Goal: Task Accomplishment & Management: Manage account settings

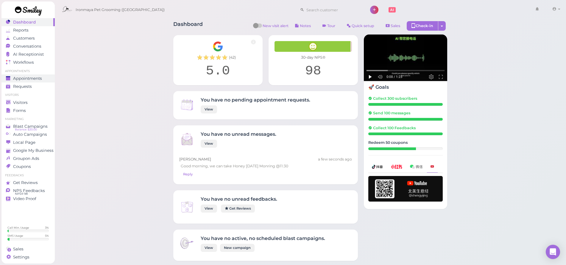
click at [33, 75] on link "Appointments" at bounding box center [27, 78] width 53 height 8
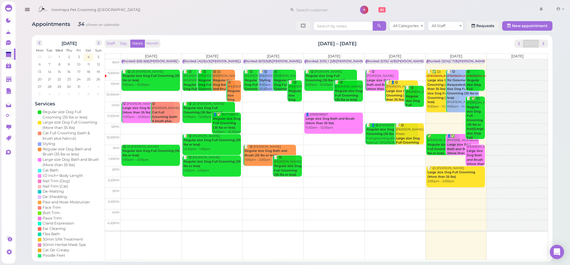
click at [486, 81] on td at bounding box center [334, 85] width 427 height 11
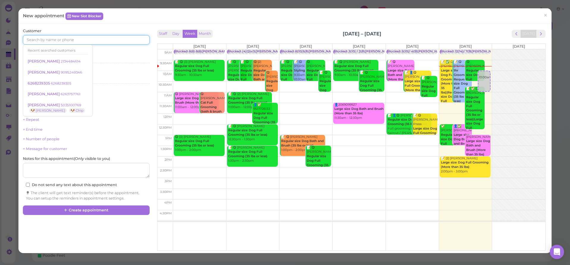
click at [98, 37] on input at bounding box center [86, 40] width 126 height 10
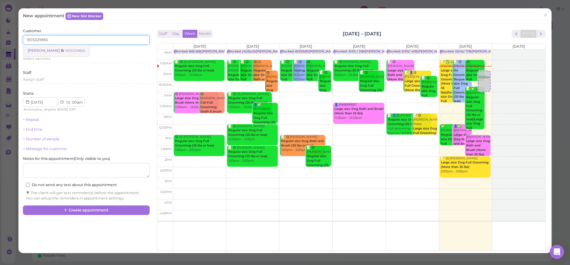
type input "9515329855"
click at [78, 51] on small "9515329855" at bounding box center [75, 50] width 20 height 4
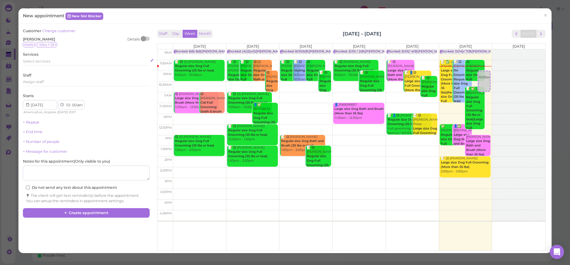
click at [38, 60] on span "Select services" at bounding box center [36, 61] width 27 height 4
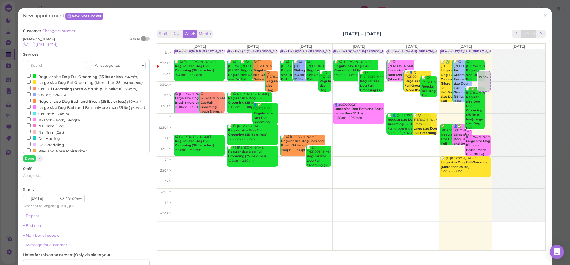
click at [33, 74] on div at bounding box center [35, 76] width 4 height 4
click at [31, 74] on input "Regular size Dog Full Grooming (35 lbs or less) (60min)" at bounding box center [29, 76] width 4 height 4
click at [29, 157] on button "Done" at bounding box center [29, 158] width 13 height 6
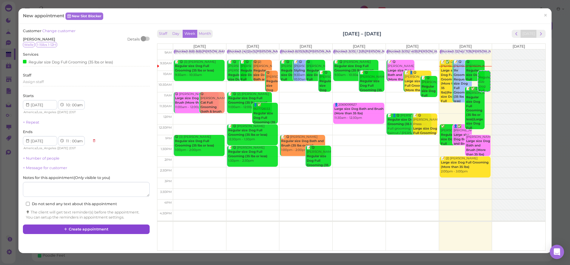
click at [78, 224] on button "Create appointment" at bounding box center [86, 229] width 126 height 10
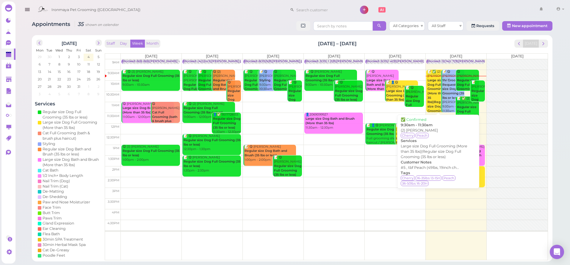
click at [433, 80] on b "Large size Dog Full Grooming (More than 35 lbs)|Regular size Dog Full Grooming …" at bounding box center [439, 97] width 22 height 39
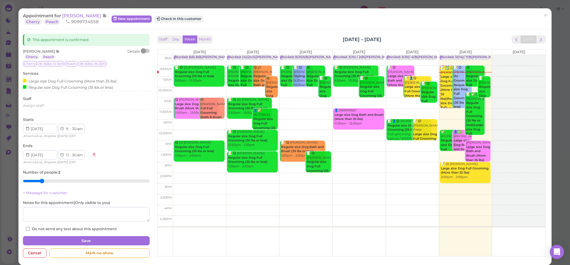
click at [84, 17] on span "[PERSON_NAME]" at bounding box center [82, 16] width 40 height 6
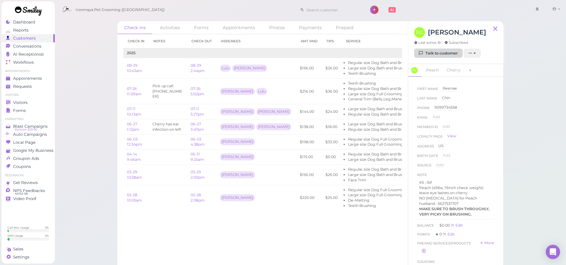
click at [424, 53] on link "Talk to customer" at bounding box center [438, 53] width 48 height 10
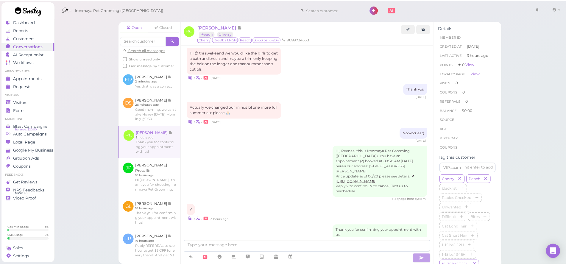
scroll to position [633, 0]
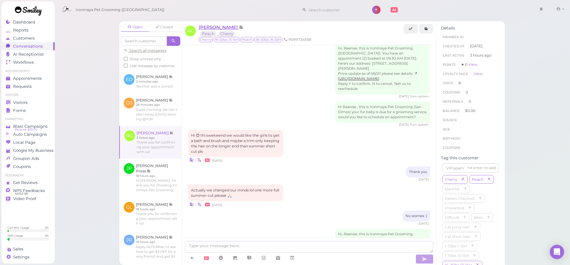
click at [228, 29] on span "[PERSON_NAME]" at bounding box center [219, 27] width 40 height 6
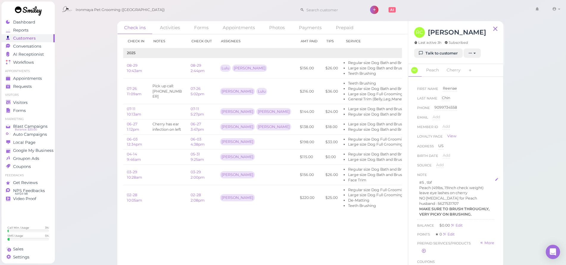
click at [437, 187] on p "Peach (49lbs, 19inch check weight)" at bounding box center [455, 187] width 73 height 5
click at [427, 212] on strong "MAKE SURE TO BRUSH THROUGHLY, VERY PICKY ON BRUSHING." at bounding box center [454, 211] width 71 height 10
click at [348, 137] on li "Regular size Dog Full Grooming (35 lbs or less)" at bounding box center [393, 139] width 90 height 5
click at [419, 180] on p "#5 , tbf" at bounding box center [455, 182] width 73 height 5
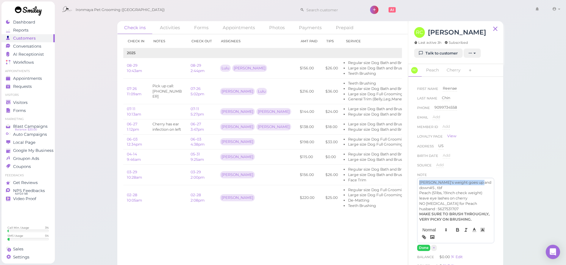
drag, startPoint x: 429, startPoint y: 187, endPoint x: 419, endPoint y: 179, distance: 13.2
click at [419, 180] on p "[PERSON_NAME]'s weight goes up and down#5 , tbf" at bounding box center [455, 185] width 73 height 11
click at [456, 230] on icon "button" at bounding box center [457, 228] width 2 height 1
click at [430, 186] on p "[PERSON_NAME]'s weight goes up and down #5 , tbf" at bounding box center [455, 185] width 73 height 11
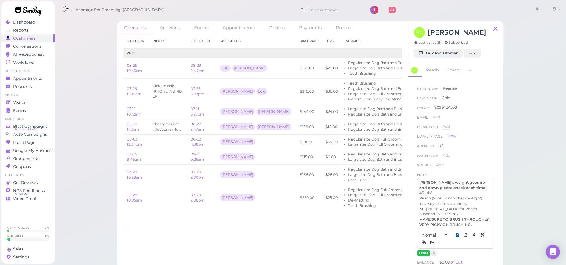
click at [423, 256] on button "Done" at bounding box center [423, 253] width 13 height 6
click at [25, 102] on span "Visitors" at bounding box center [20, 102] width 15 height 5
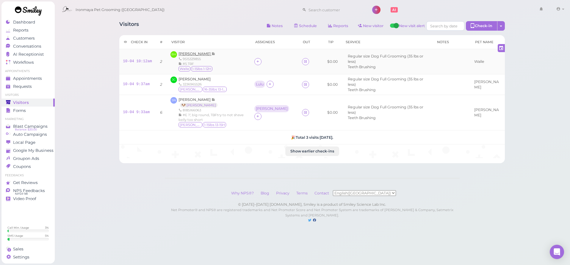
click at [198, 54] on span "[PERSON_NAME]" at bounding box center [195, 53] width 33 height 4
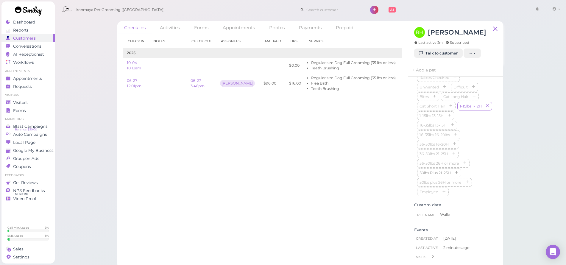
scroll to position [197, 0]
click at [483, 108] on button "button" at bounding box center [486, 105] width 7 height 6
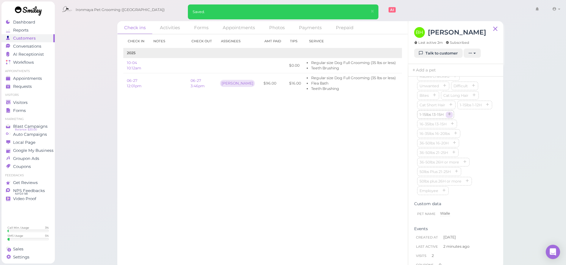
click at [449, 117] on icon "button" at bounding box center [449, 114] width 4 height 4
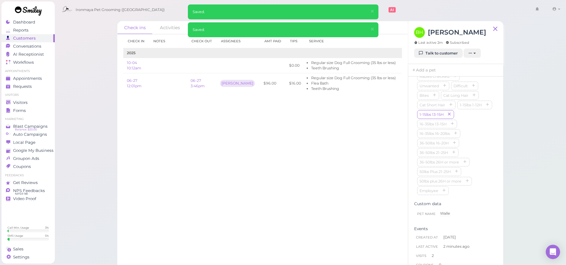
click at [293, 141] on div "Check in Notes Check out Assignees Amt Paid Tips Service 2025 10-04 10:12am $0.…" at bounding box center [262, 149] width 290 height 231
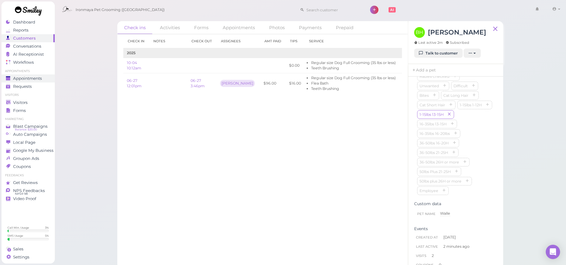
click at [26, 79] on span "Appointments" at bounding box center [27, 78] width 29 height 5
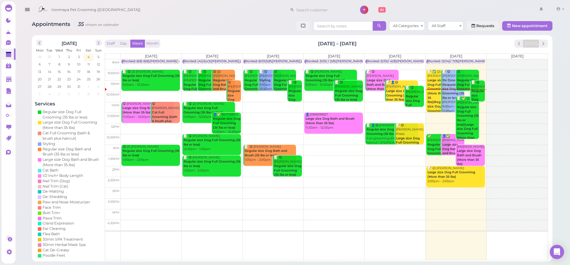
click at [482, 103] on td at bounding box center [334, 107] width 427 height 11
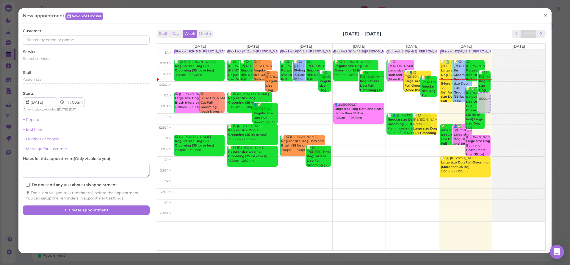
click at [544, 15] on span "×" at bounding box center [546, 15] width 4 height 8
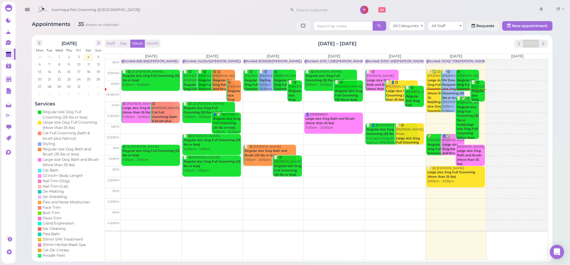
drag, startPoint x: 473, startPoint y: 151, endPoint x: 485, endPoint y: 137, distance: 18.3
click at [485, 137] on div "9am 9:30am 10am 10:30am 11am 11:30am 12pm 12:30pm 1pm 1:30pm 2pm 2:30pm 3pm 3:3…" at bounding box center [326, 159] width 443 height 201
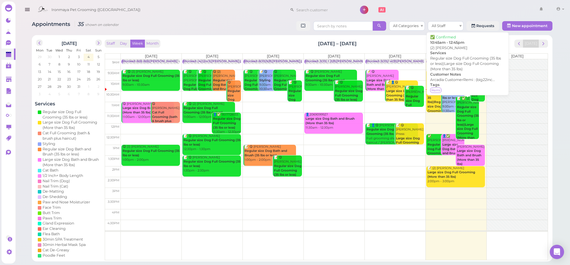
drag, startPoint x: 475, startPoint y: 152, endPoint x: 476, endPoint y: 126, distance: 25.9
click at [477, 59] on div "Blocked: 12(14)/ 7(9)[PERSON_NAME] • appointment 📝 ✅ (2) [PERSON_NAME] Large si…" at bounding box center [455, 59] width 59 height 0
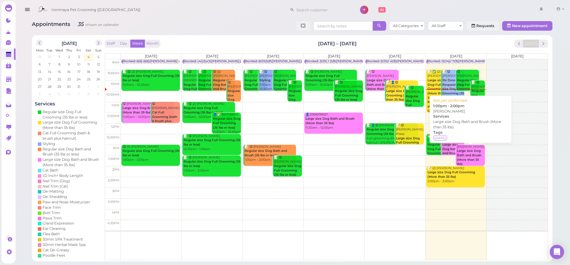
click at [476, 150] on b "Large size Dog Bath and Brush (More than 35 lbs)" at bounding box center [469, 157] width 24 height 17
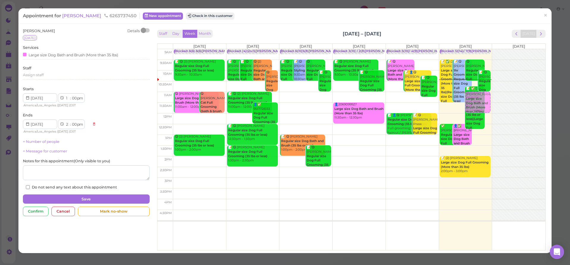
drag, startPoint x: 475, startPoint y: 148, endPoint x: 485, endPoint y: 103, distance: 46.9
click at [485, 49] on div "[PERSON_NAME] Large size Dog Bath and Brush (More than 35 lbs) 1:00pm - 2:00pm …" at bounding box center [465, 49] width 53 height 0
select select "11"
select select "am"
select select "12"
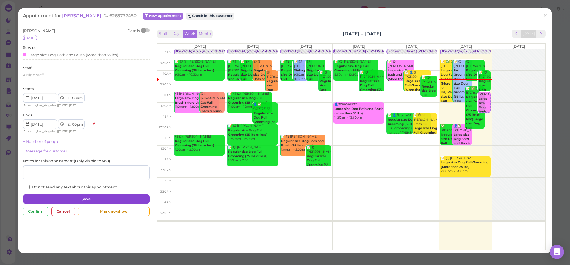
click at [109, 195] on button "Save" at bounding box center [86, 199] width 126 height 10
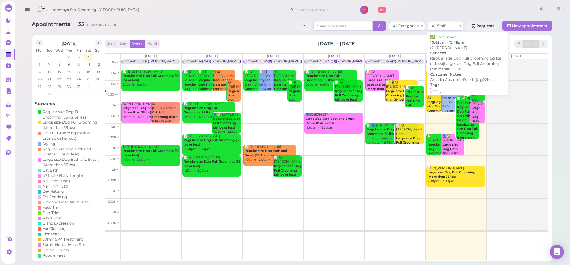
click at [465, 99] on div "📝 ✅ (2) [PERSON_NAME] Regular size Dog Full Grooming (35 lbs or less)|Large siz…" at bounding box center [468, 124] width 22 height 57
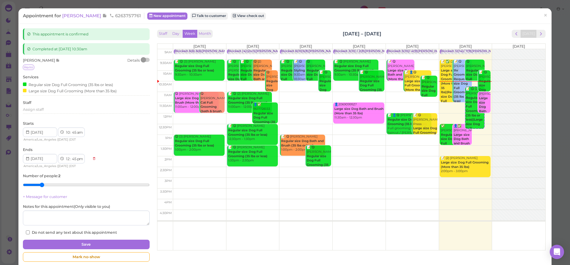
click at [74, 16] on span "[PERSON_NAME]" at bounding box center [82, 16] width 40 height 6
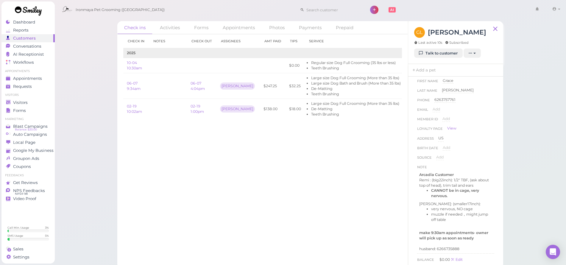
scroll to position [19, 0]
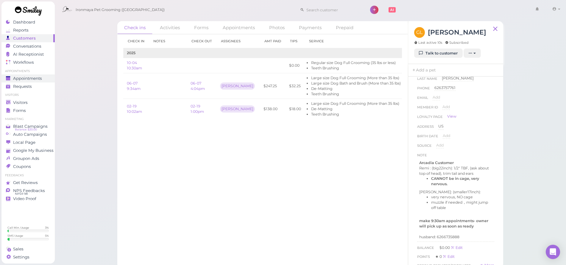
click at [30, 78] on span "Appointments" at bounding box center [27, 78] width 29 height 5
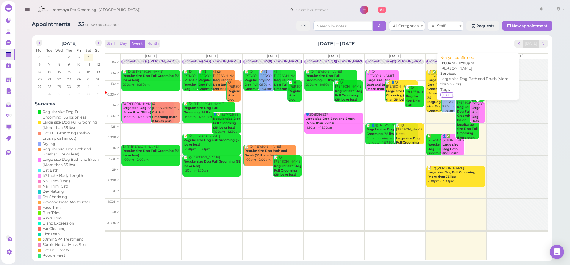
click at [477, 107] on div "[PERSON_NAME] Large size Dog Bath and Brush (More than 35 lbs) 11:00am - 12:00pm" at bounding box center [478, 130] width 14 height 57
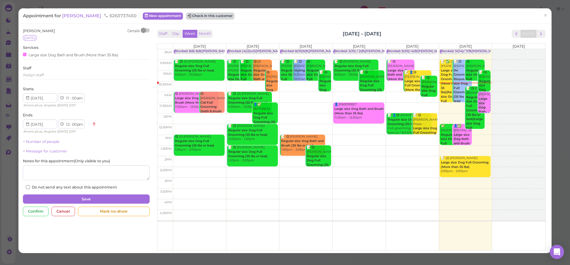
click at [202, 13] on button "Check in this customer" at bounding box center [210, 15] width 48 height 7
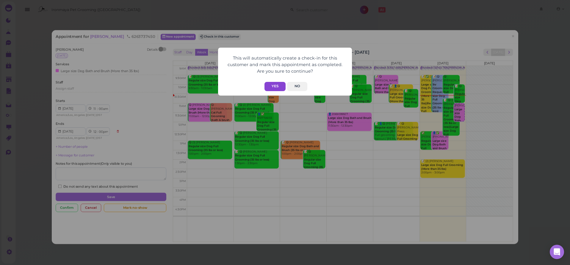
click at [271, 86] on button "Yes" at bounding box center [275, 86] width 21 height 9
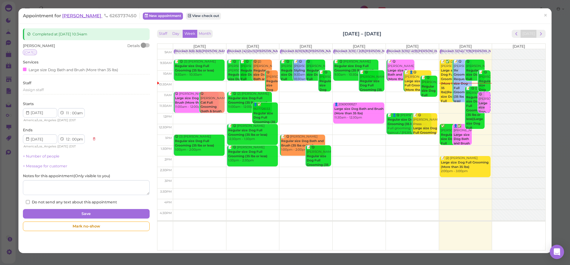
click at [73, 17] on span "[PERSON_NAME]" at bounding box center [82, 16] width 40 height 6
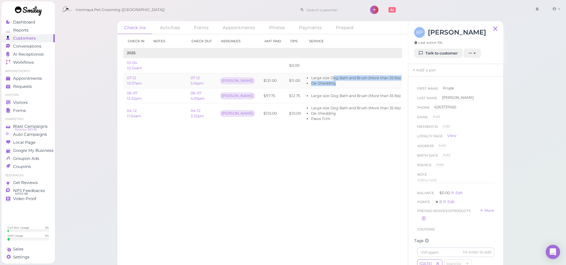
click at [322, 80] on ul "Large size Dog Bath and Brush (More than 35 lbs) De-Shedding" at bounding box center [354, 80] width 93 height 11
click at [318, 81] on li "De-Shedding" at bounding box center [356, 83] width 90 height 5
drag, startPoint x: 306, startPoint y: 94, endPoint x: 316, endPoint y: 96, distance: 10.6
click at [316, 96] on li "Large size Dog Bath and Brush (More than 35 lbs)" at bounding box center [356, 95] width 90 height 5
click at [311, 81] on li "De-Shedding" at bounding box center [356, 83] width 90 height 5
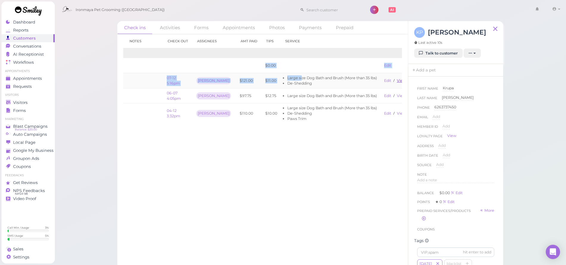
drag, startPoint x: 310, startPoint y: 78, endPoint x: 397, endPoint y: 79, distance: 86.6
click at [402, 79] on div "Check in Notes Check out Assignees Amt Paid Tips Service 2025 10-04 10:34am $0.…" at bounding box center [262, 149] width 290 height 231
click at [395, 79] on link "View receipt" at bounding box center [407, 80] width 24 height 4
